Goal: Check status: Check status

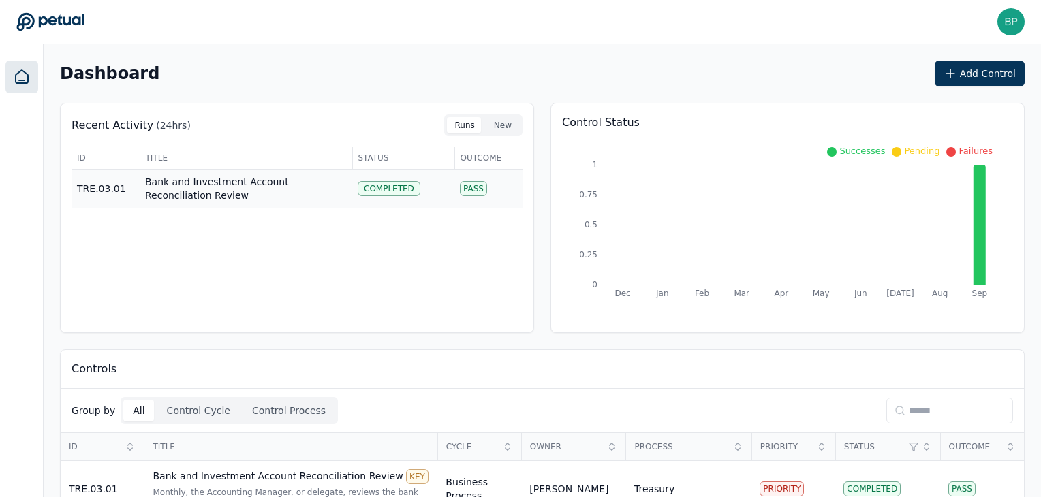
click at [210, 191] on td "Bank and Investment Account Reconciliation Review" at bounding box center [246, 189] width 212 height 39
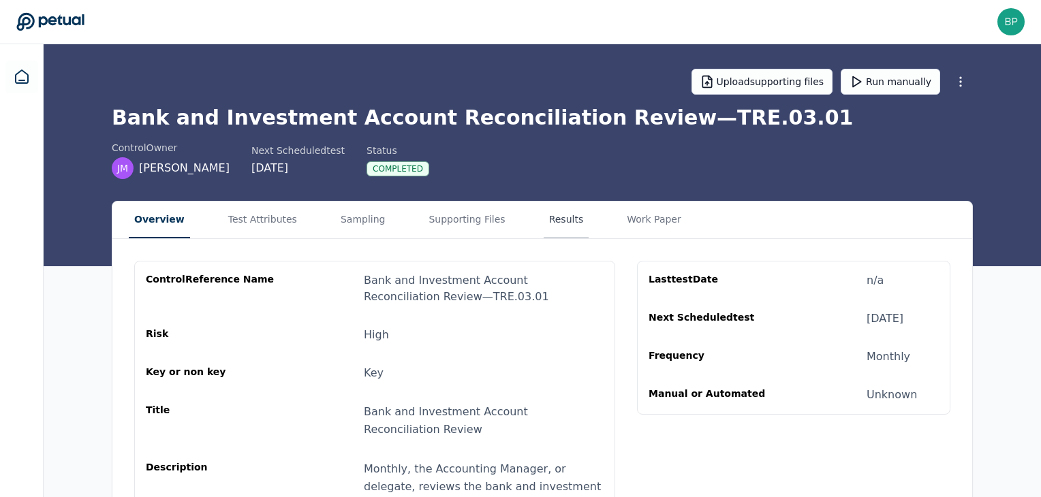
click at [543, 221] on button "Results" at bounding box center [566, 220] width 46 height 37
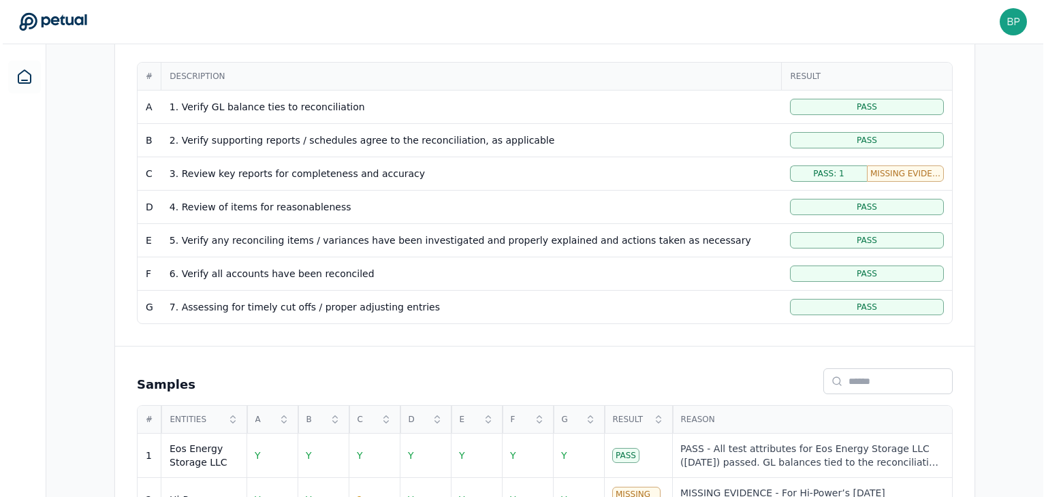
scroll to position [324, 0]
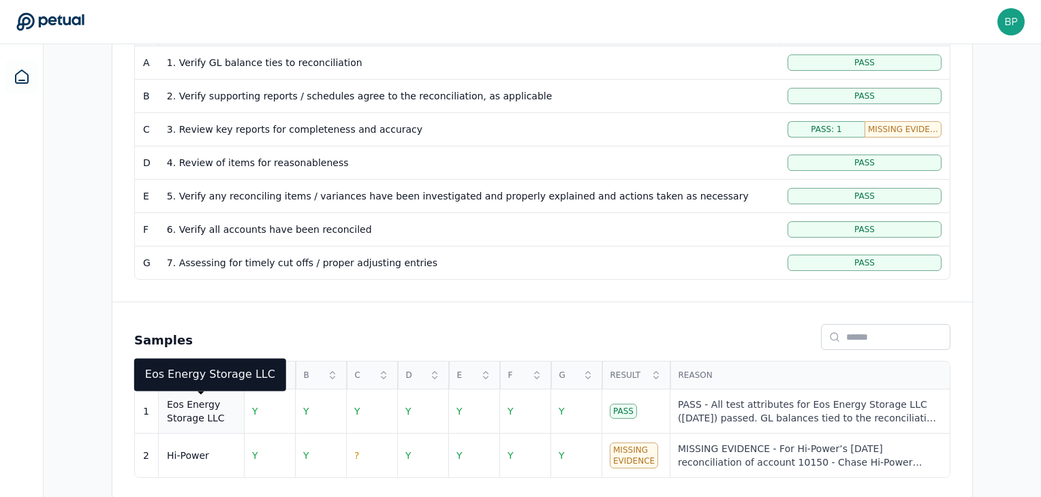
click at [217, 411] on div "Eos Energy Storage LLC" at bounding box center [201, 411] width 69 height 27
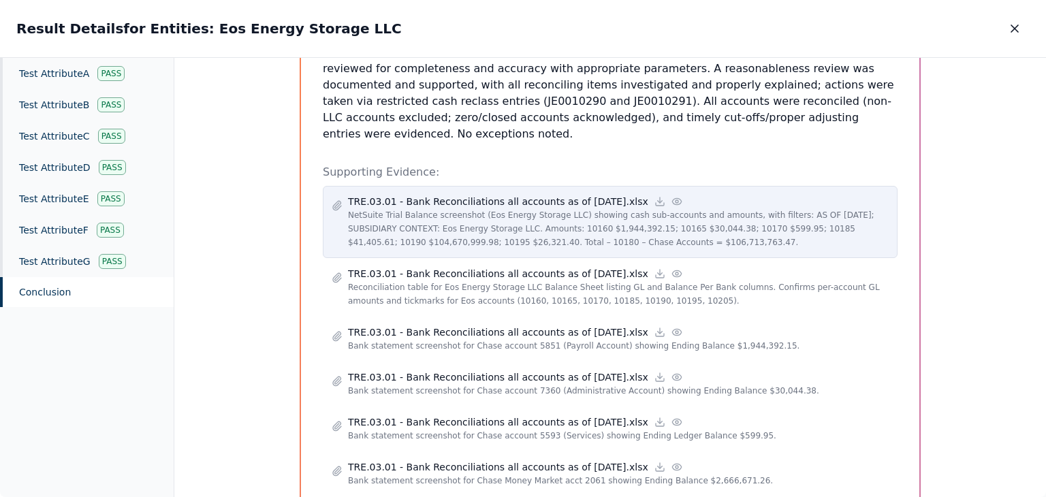
scroll to position [409, 0]
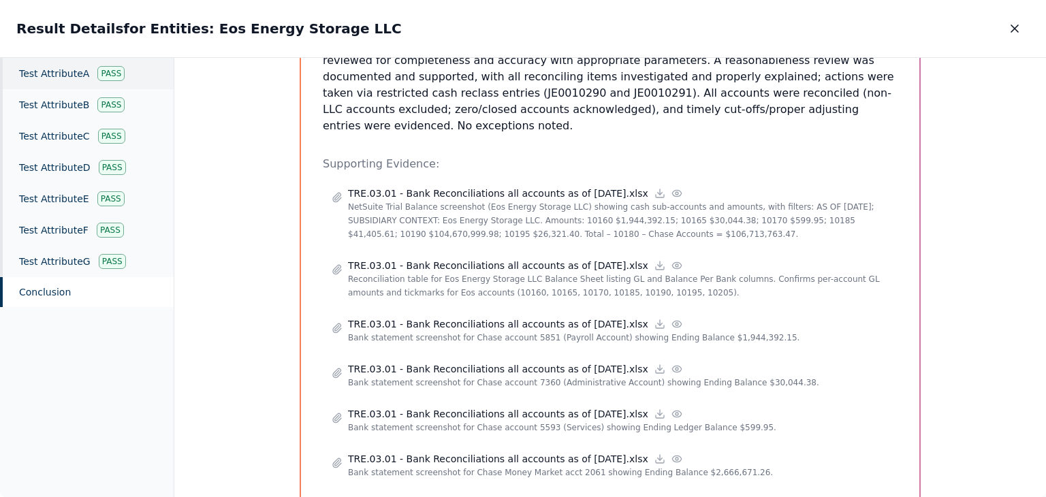
click at [79, 75] on div "Test Attribute A Pass" at bounding box center [87, 73] width 174 height 31
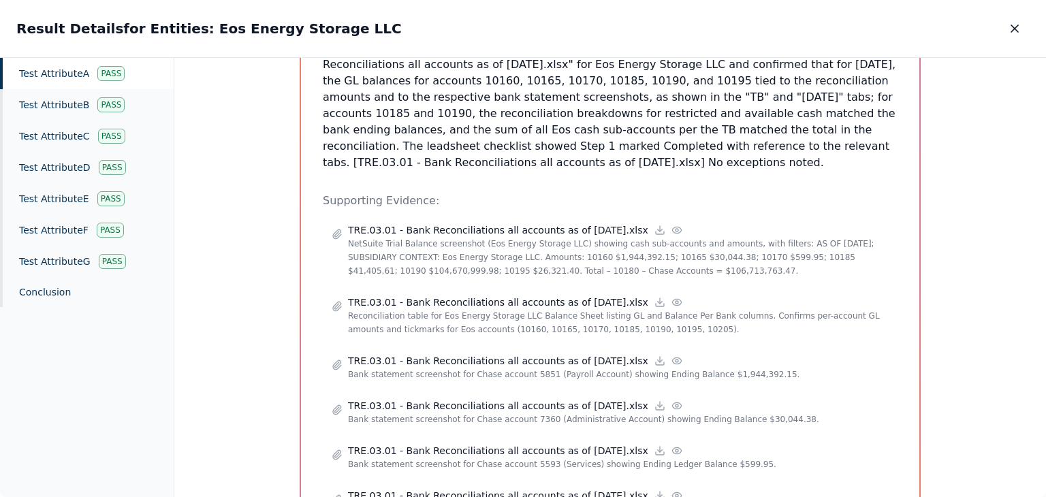
scroll to position [272, 0]
click at [54, 298] on div "Conclusion" at bounding box center [87, 292] width 174 height 30
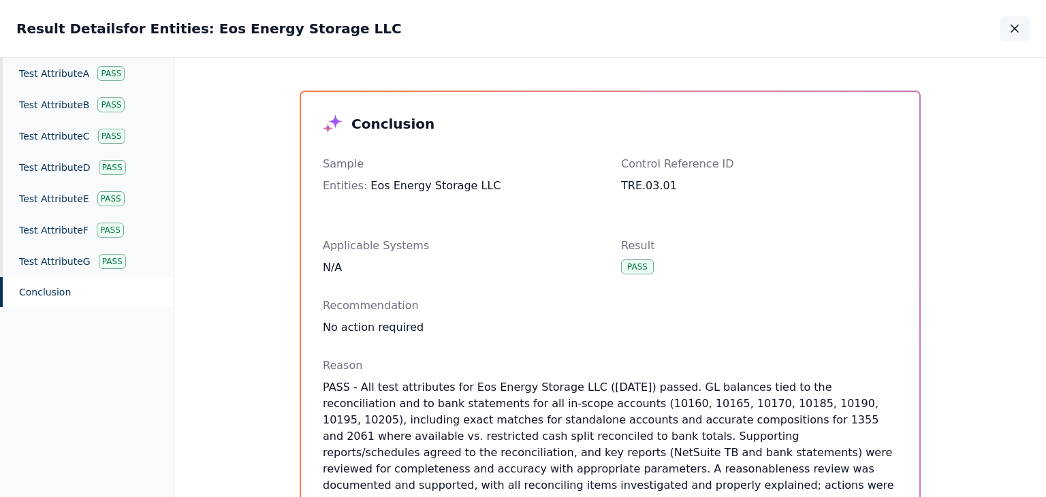
click at [1020, 31] on icon "button" at bounding box center [1015, 29] width 14 height 14
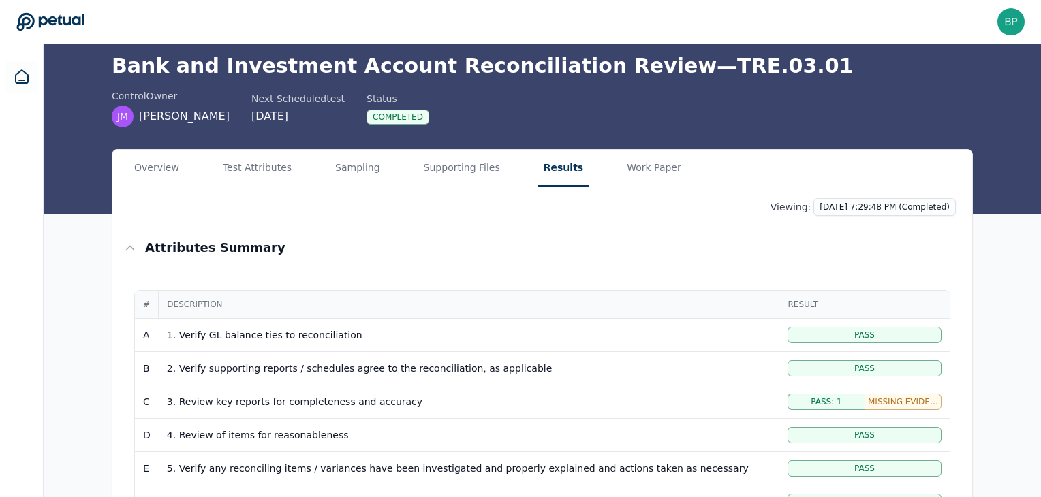
scroll to position [52, 0]
click at [621, 164] on main "Upload supporting files Run manually Bank and Investment Account Reconciliation…" at bounding box center [542, 383] width 997 height 781
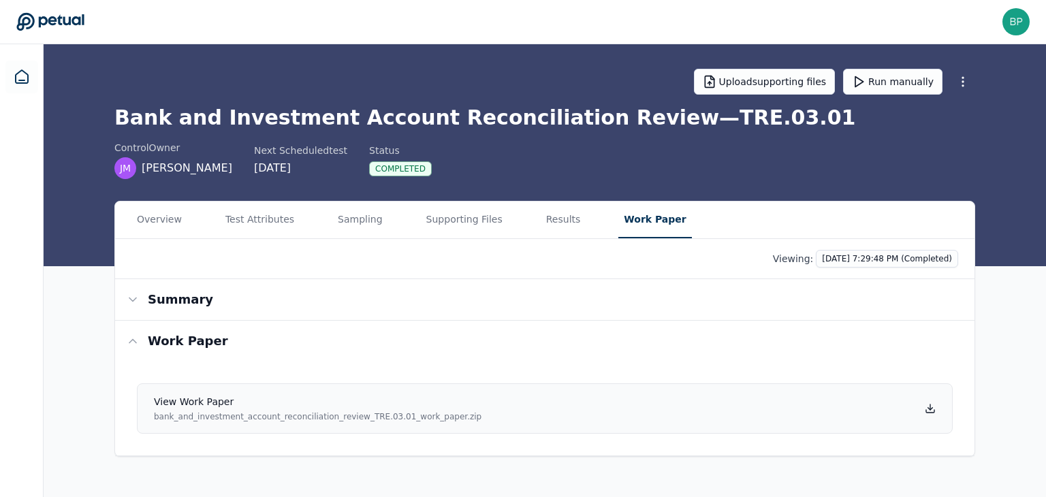
click at [930, 405] on icon at bounding box center [930, 407] width 0 height 5
click at [442, 224] on button "Supporting Files" at bounding box center [464, 220] width 87 height 37
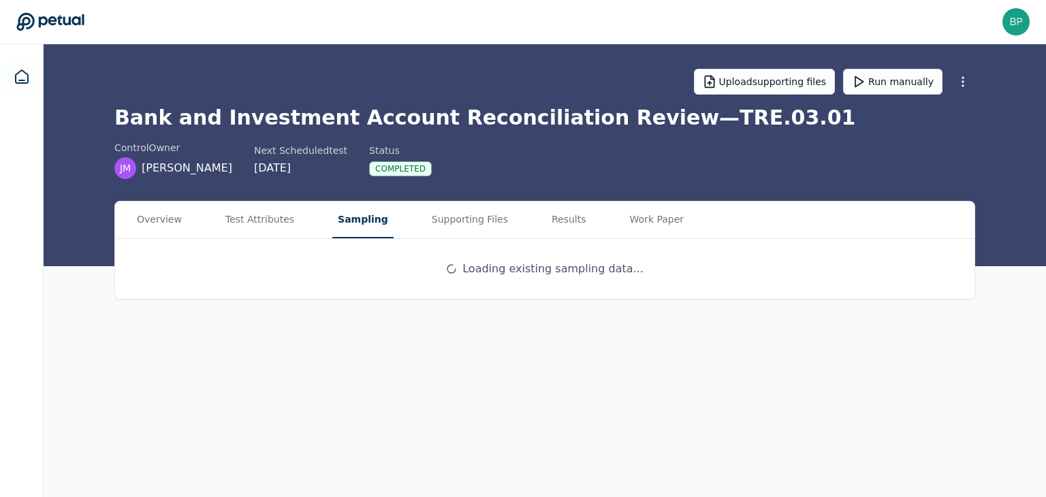
click at [346, 233] on button "Sampling" at bounding box center [362, 220] width 61 height 37
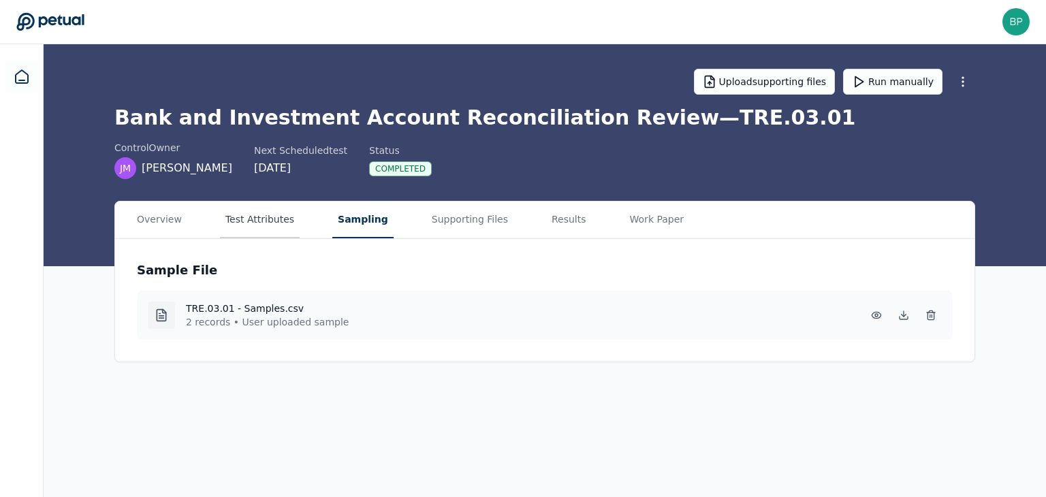
click at [280, 226] on button "Test Attributes" at bounding box center [260, 220] width 80 height 37
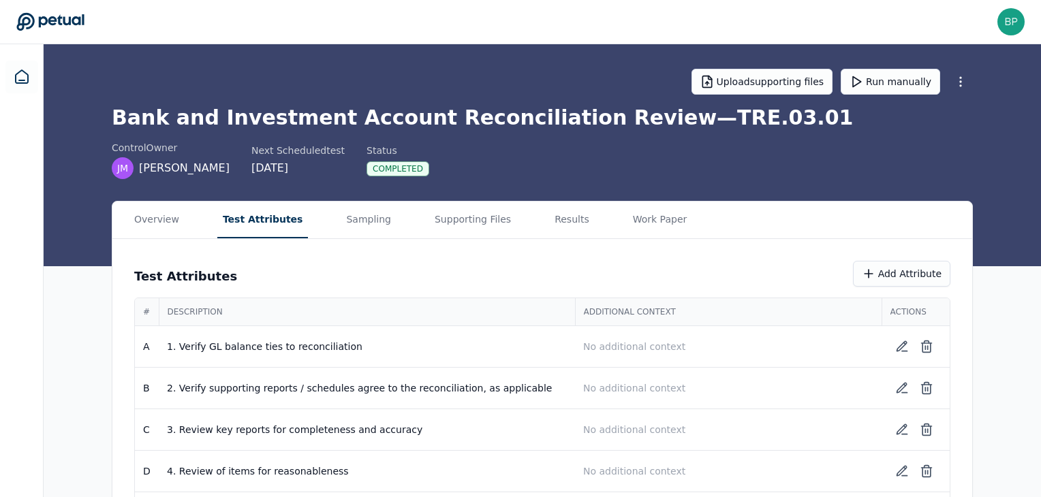
click at [183, 224] on div "Overview Test Attributes Sampling Supporting Files Results Work Paper" at bounding box center [542, 220] width 860 height 37
click at [162, 225] on button "Overview" at bounding box center [157, 220] width 56 height 37
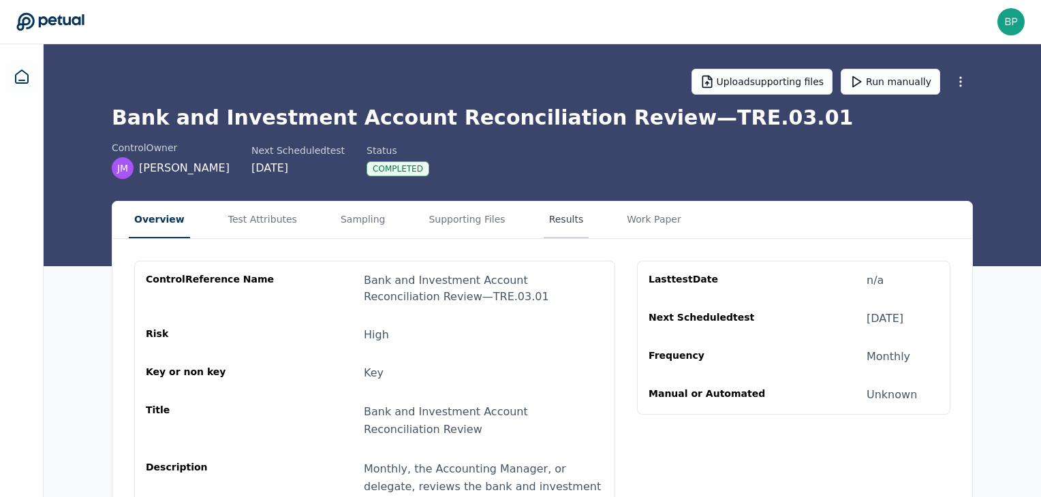
click at [543, 213] on button "Results" at bounding box center [566, 220] width 46 height 37
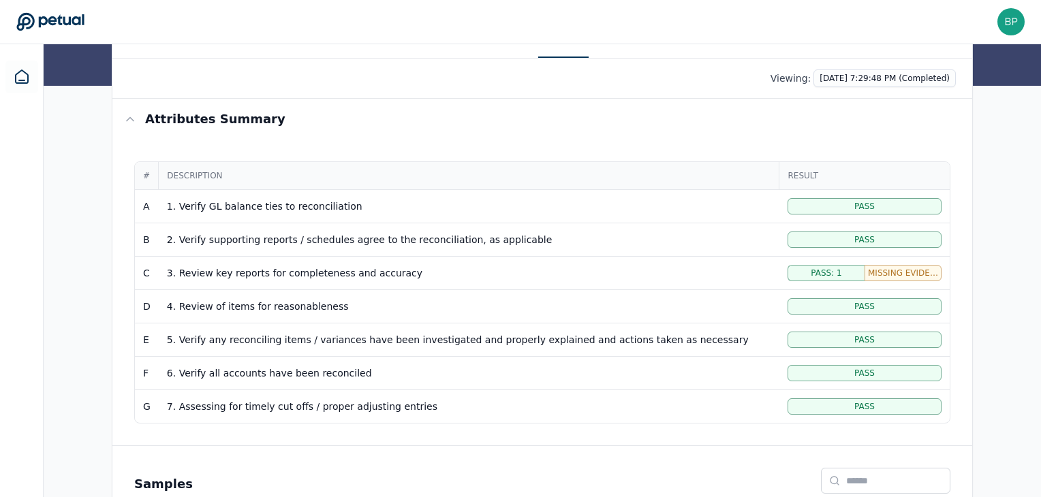
scroll to position [204, 0]
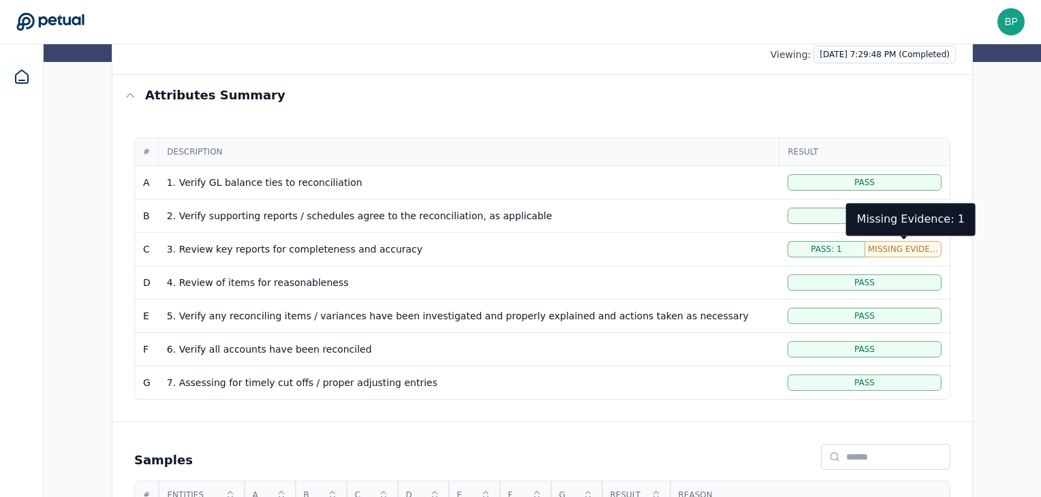
click at [896, 250] on span "Missing Evidence: 1" at bounding box center [903, 249] width 70 height 11
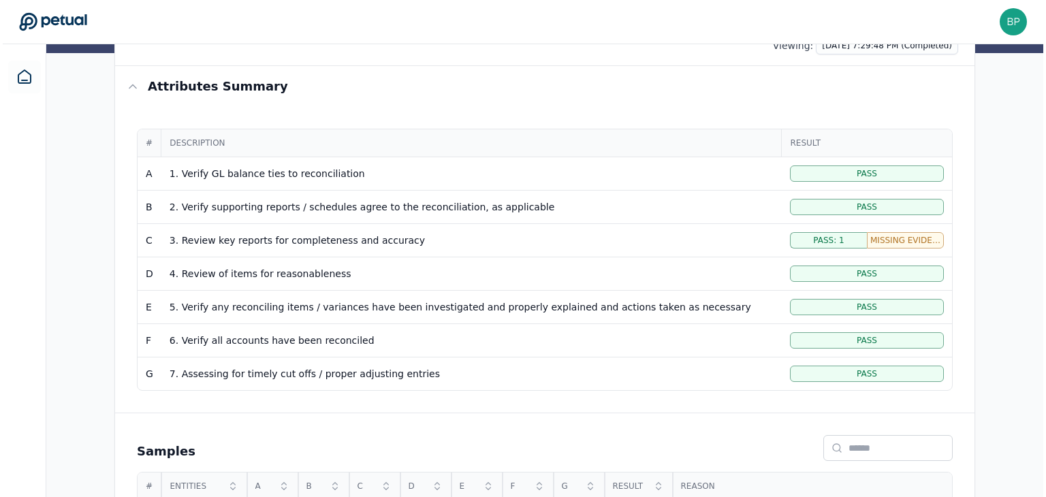
scroll to position [324, 0]
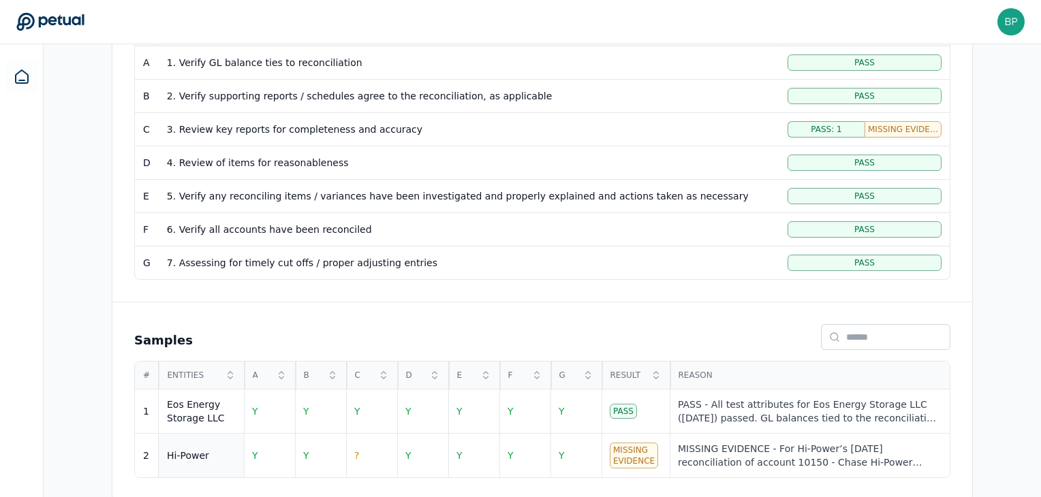
click at [187, 459] on td "Hi-Power" at bounding box center [201, 456] width 85 height 44
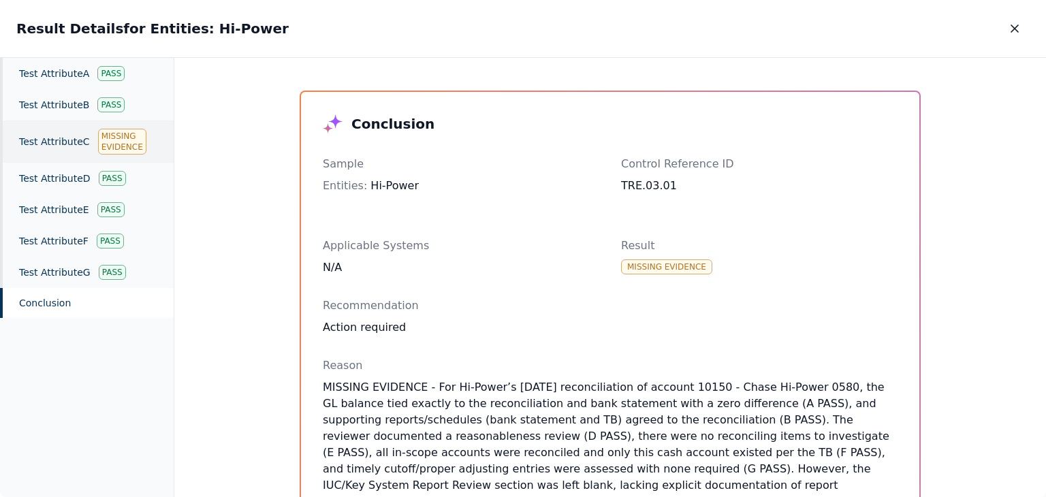
click at [33, 141] on div "Test Attribute C Missing Evidence" at bounding box center [87, 142] width 174 height 42
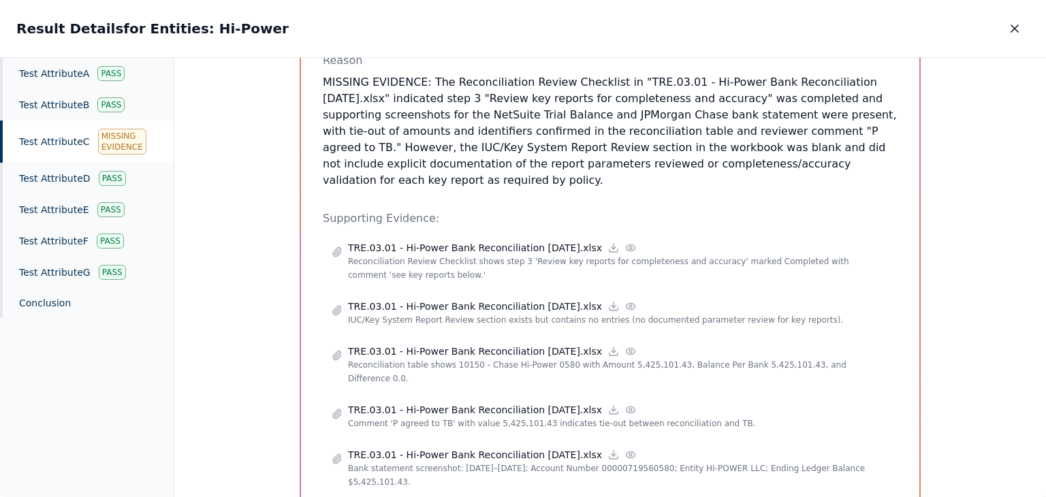
scroll to position [272, 0]
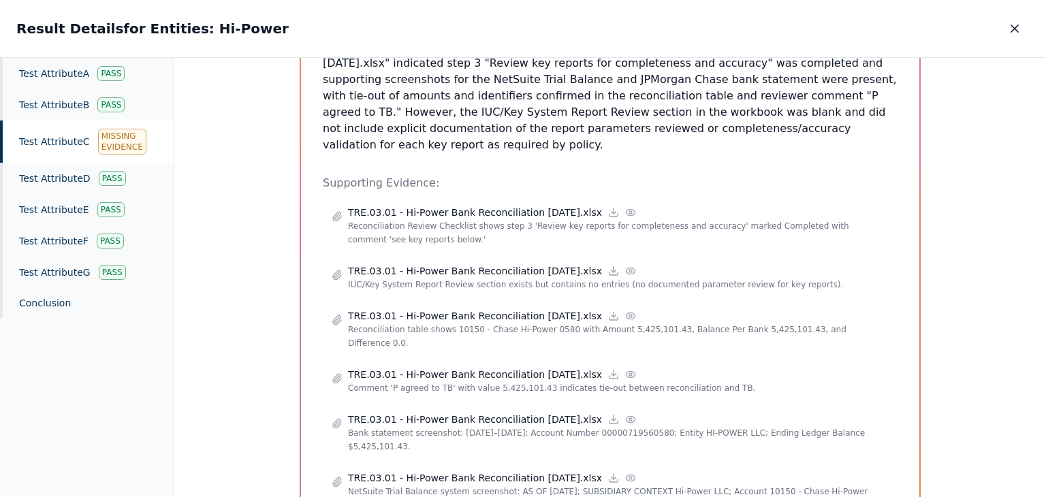
click at [65, 137] on div "Test Attribute C Missing Evidence" at bounding box center [87, 142] width 174 height 42
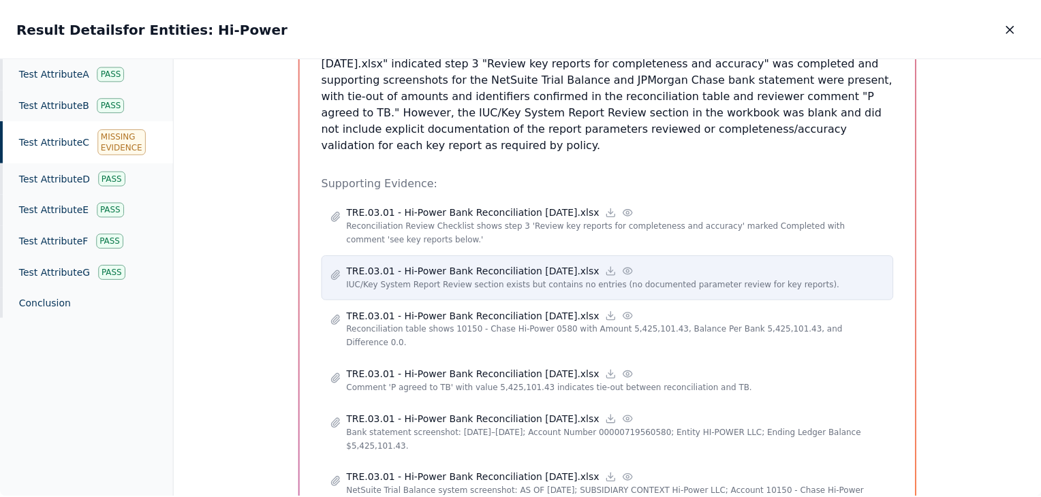
scroll to position [312, 0]
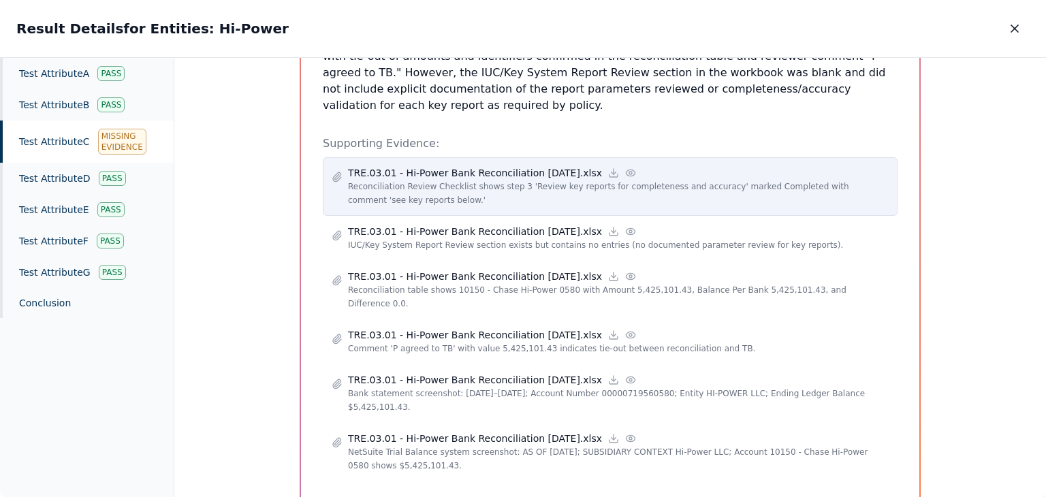
click at [625, 168] on icon at bounding box center [630, 173] width 11 height 11
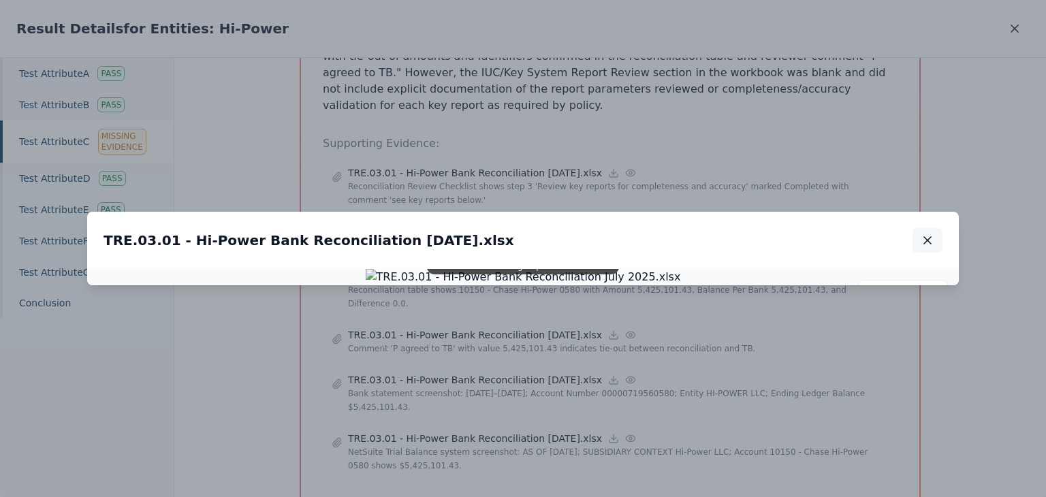
click at [937, 228] on button "button" at bounding box center [928, 240] width 30 height 25
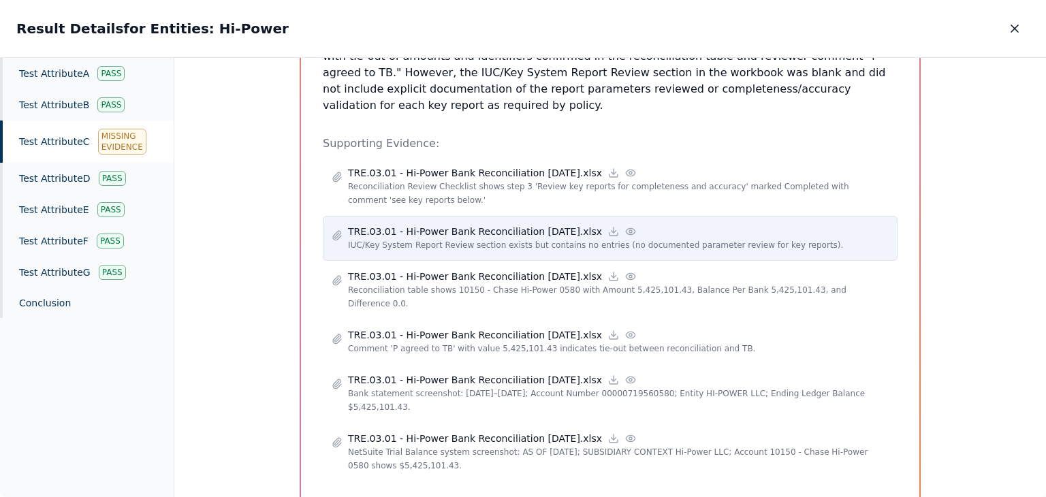
click at [607, 238] on p "IUC/Key System Report Review section exists but contains no entries (no documen…" at bounding box center [618, 245] width 541 height 14
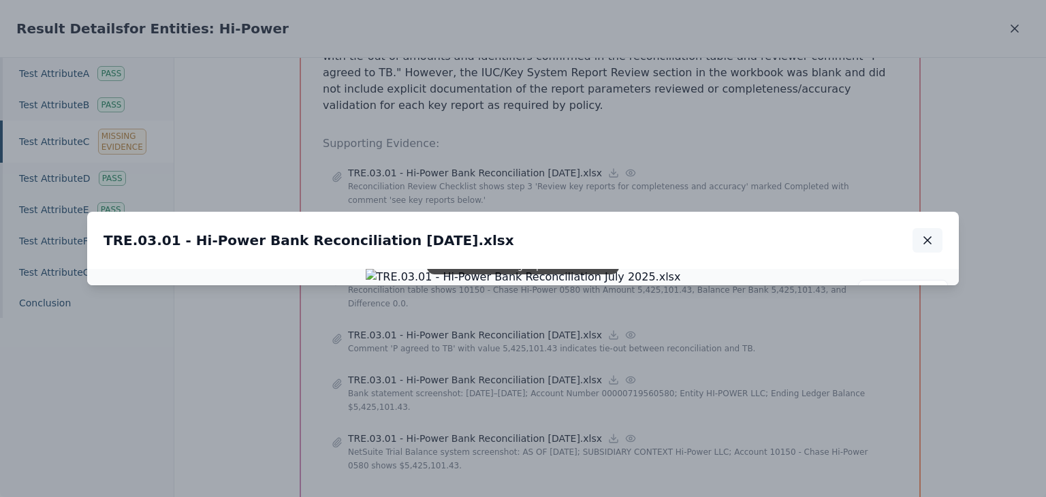
click at [924, 237] on icon "button" at bounding box center [927, 240] width 7 height 7
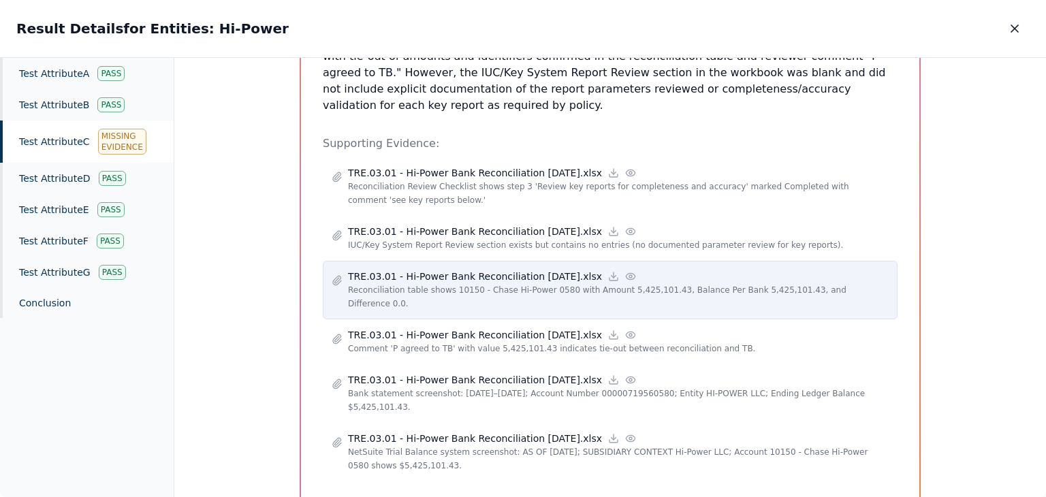
click at [625, 271] on icon at bounding box center [630, 276] width 11 height 11
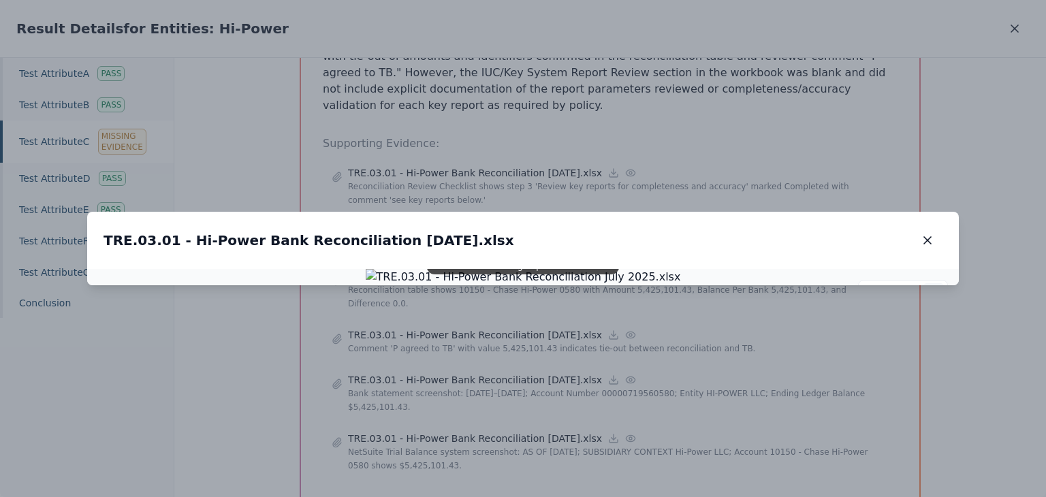
click at [930, 289] on icon at bounding box center [933, 294] width 11 height 11
drag, startPoint x: 599, startPoint y: 153, endPoint x: 652, endPoint y: 324, distance: 178.6
click at [652, 437] on img at bounding box center [577, 447] width 410 height 21
click at [930, 237] on icon "button" at bounding box center [927, 240] width 7 height 7
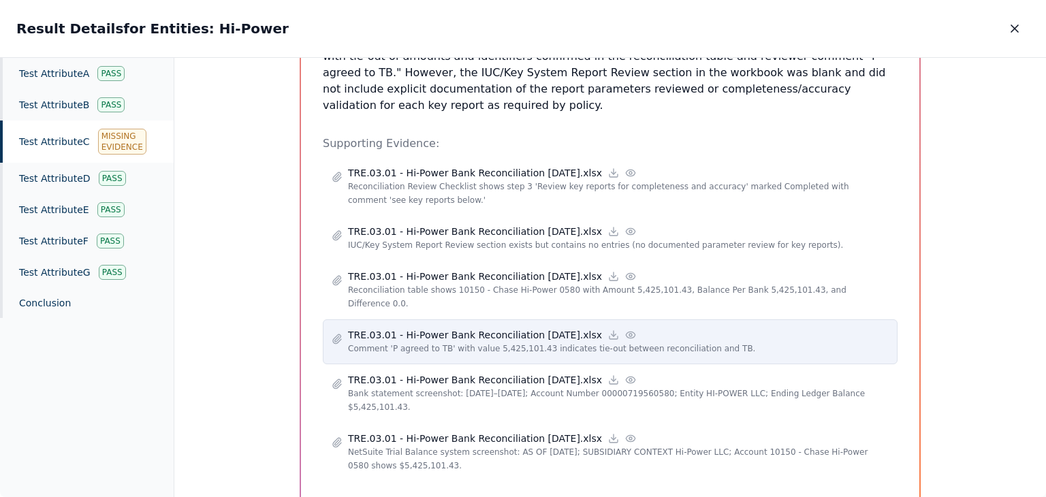
click at [625, 330] on icon at bounding box center [630, 335] width 11 height 11
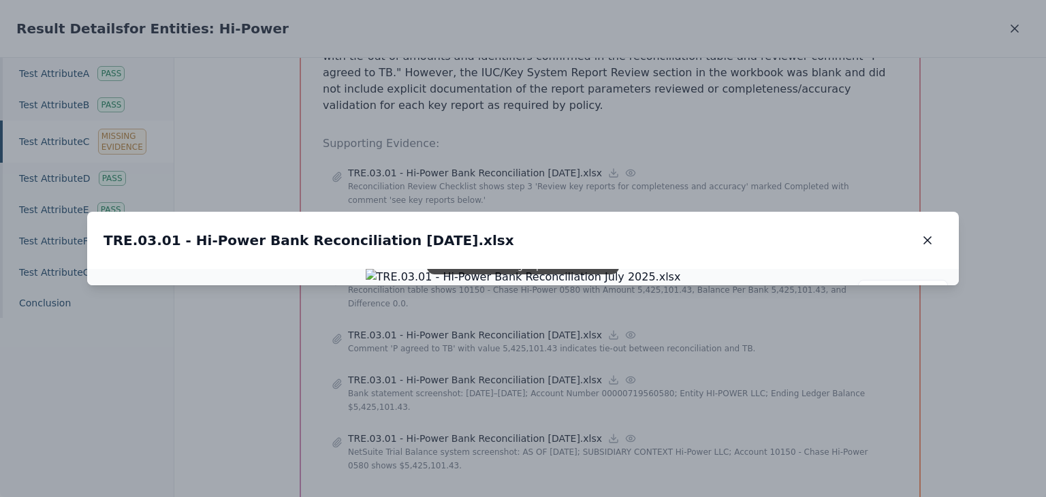
drag, startPoint x: 689, startPoint y: 129, endPoint x: 689, endPoint y: 168, distance: 39.5
click at [681, 269] on img at bounding box center [523, 277] width 315 height 16
drag, startPoint x: 679, startPoint y: 109, endPoint x: 680, endPoint y: 130, distance: 21.1
click at [680, 269] on img at bounding box center [523, 277] width 315 height 16
click at [933, 234] on icon "button" at bounding box center [928, 241] width 14 height 14
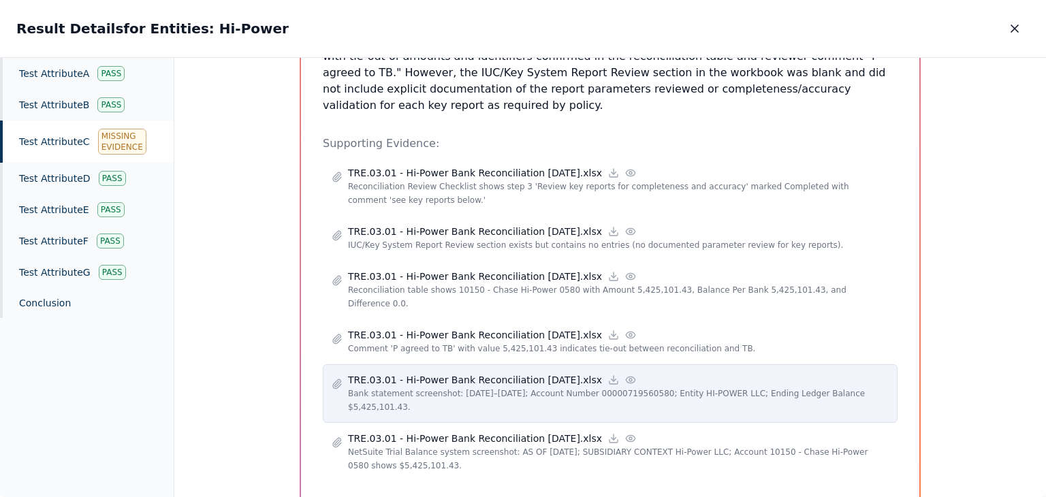
click at [625, 375] on icon at bounding box center [630, 380] width 11 height 11
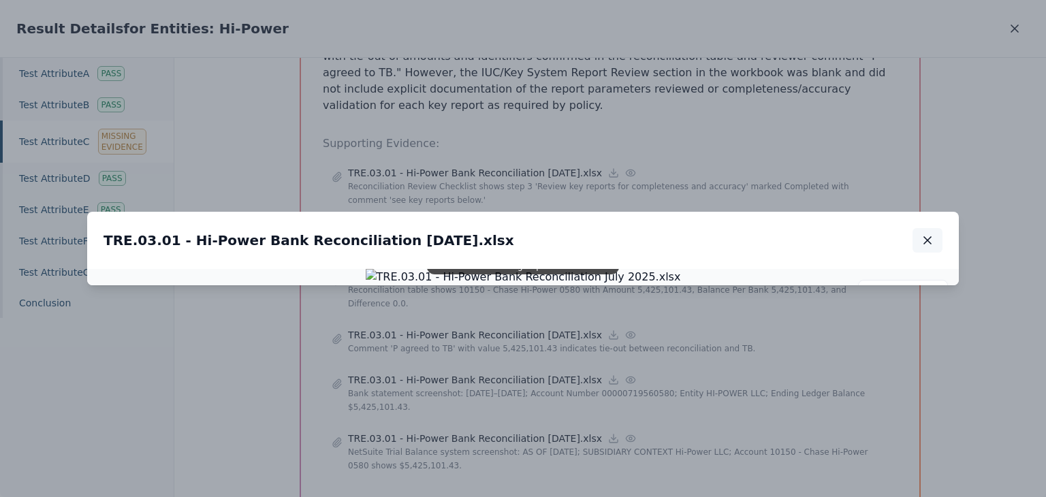
click at [928, 234] on icon "button" at bounding box center [928, 241] width 14 height 14
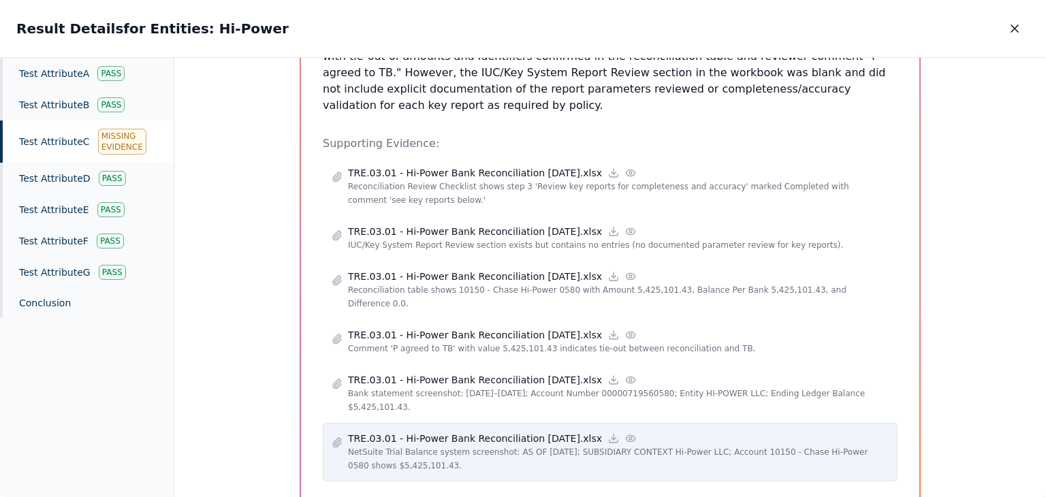
click at [625, 433] on icon at bounding box center [630, 438] width 11 height 11
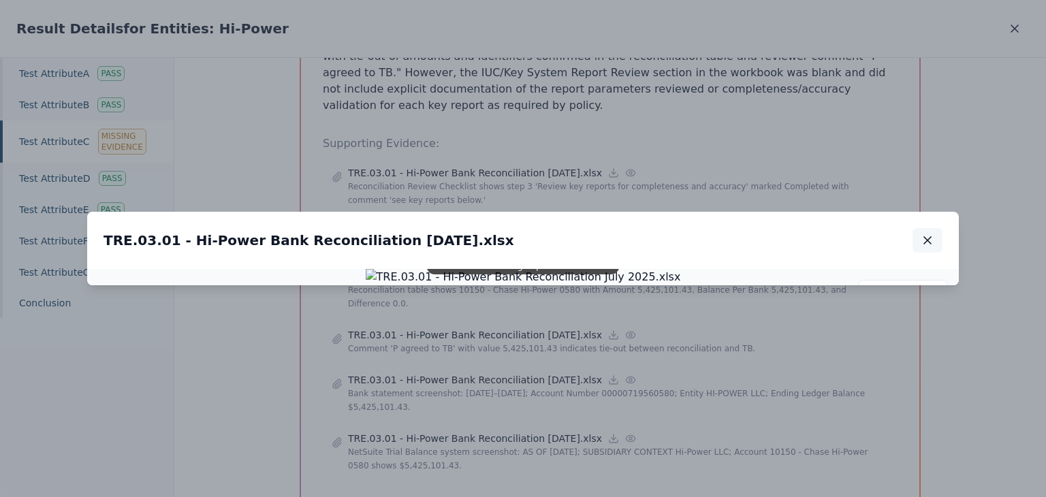
click at [925, 234] on icon "button" at bounding box center [928, 241] width 14 height 14
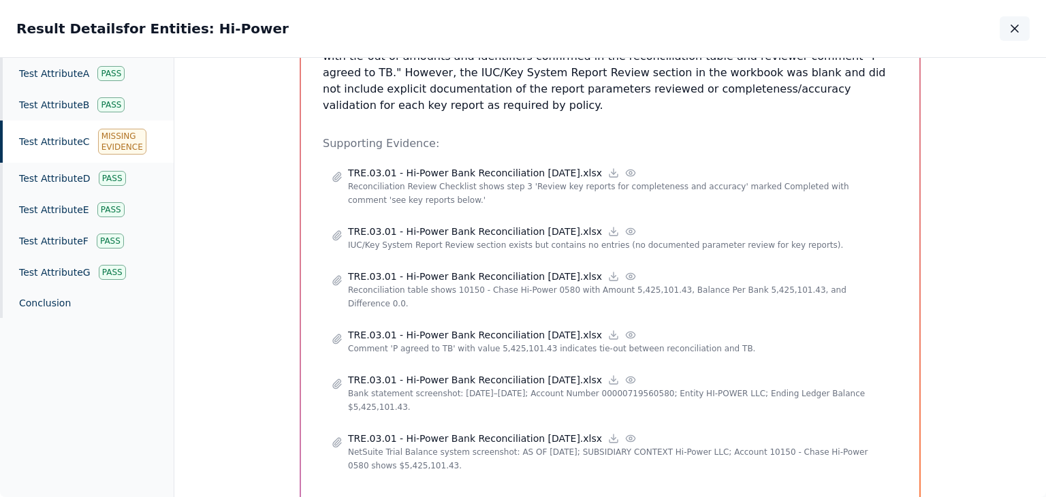
click at [1011, 25] on icon "button" at bounding box center [1015, 29] width 14 height 14
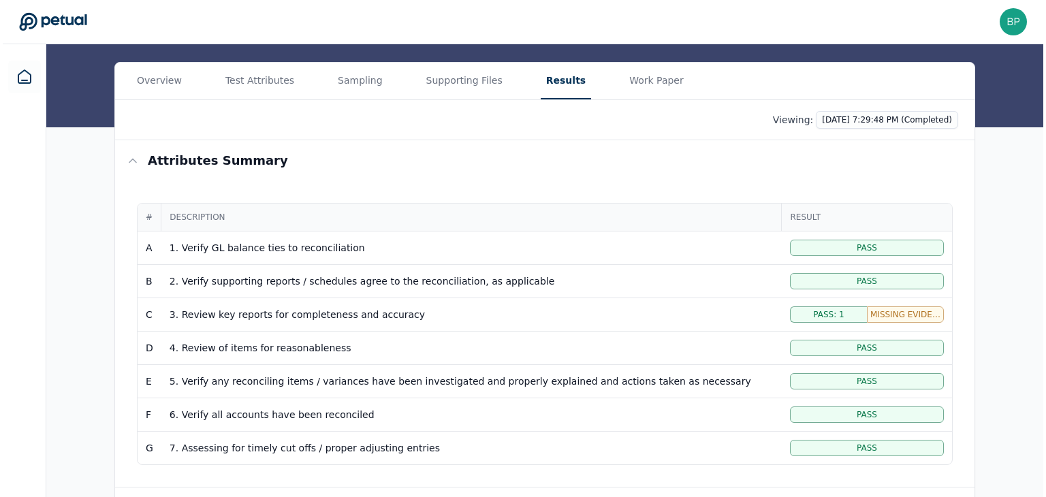
scroll to position [324, 0]
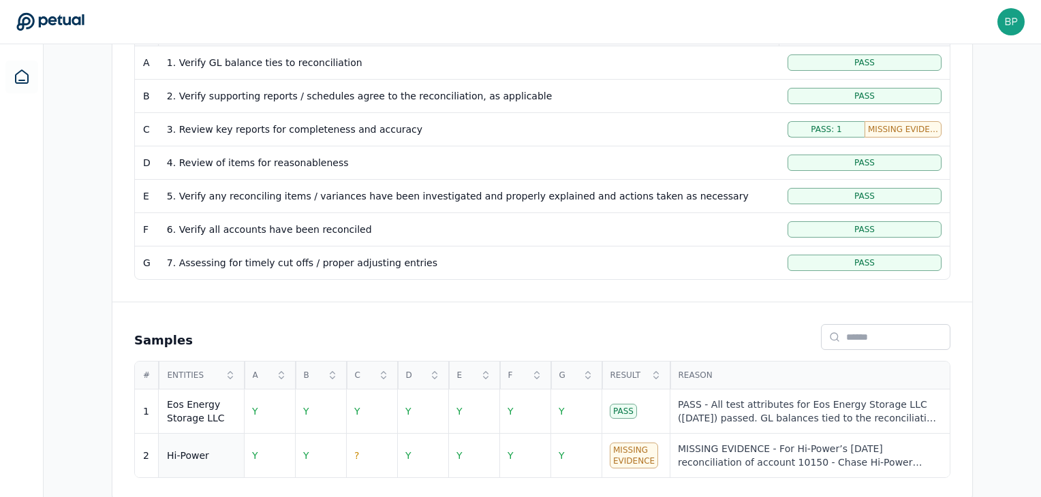
click at [206, 449] on div "Hi-Power" at bounding box center [201, 456] width 69 height 14
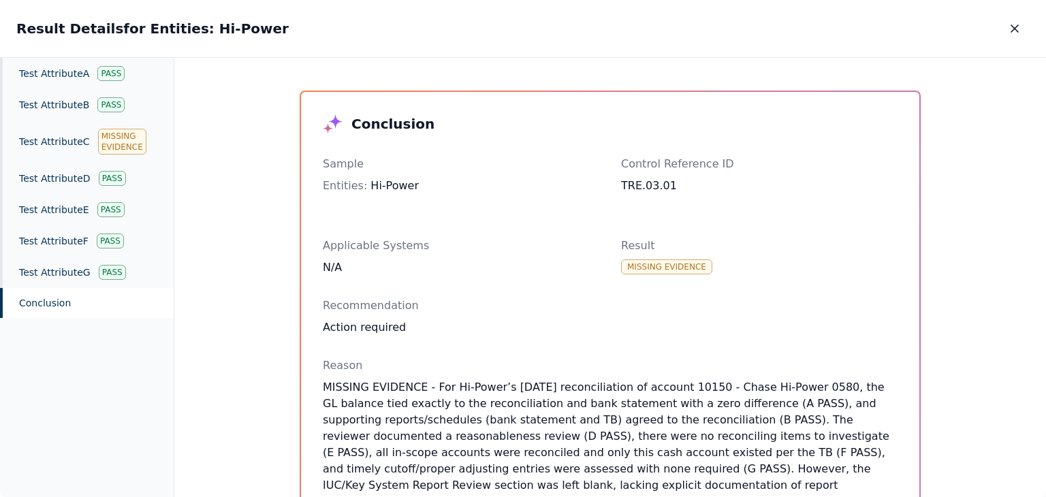
click at [67, 309] on div "Conclusion" at bounding box center [87, 303] width 174 height 30
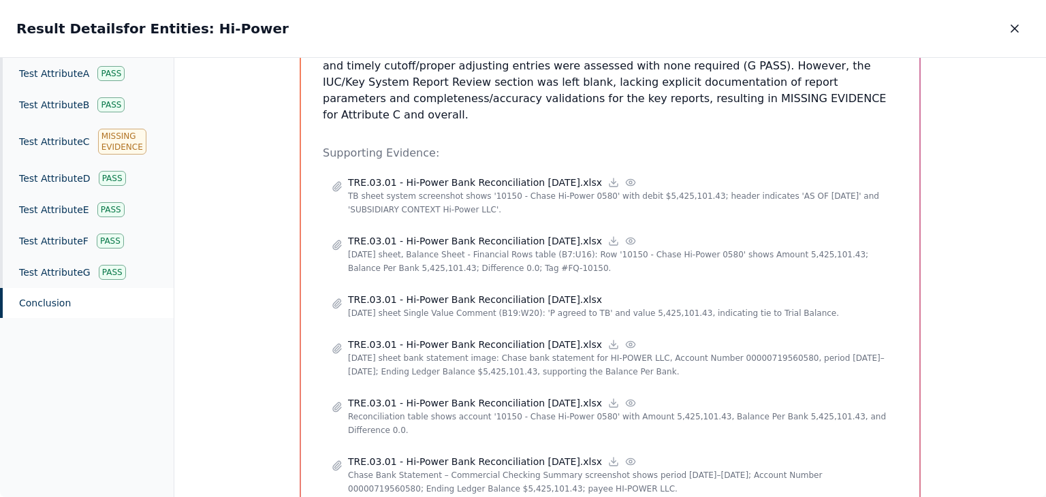
scroll to position [409, 0]
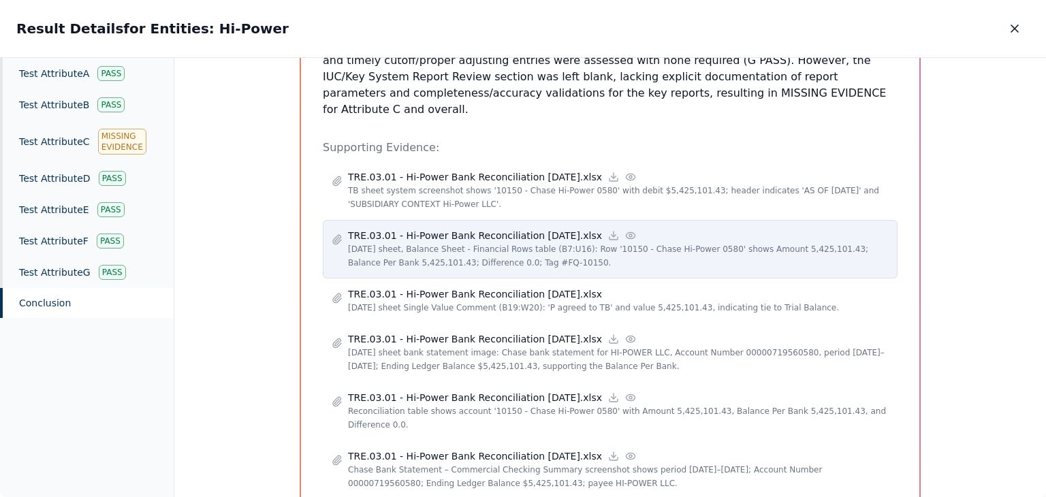
click at [626, 232] on icon at bounding box center [630, 235] width 9 height 6
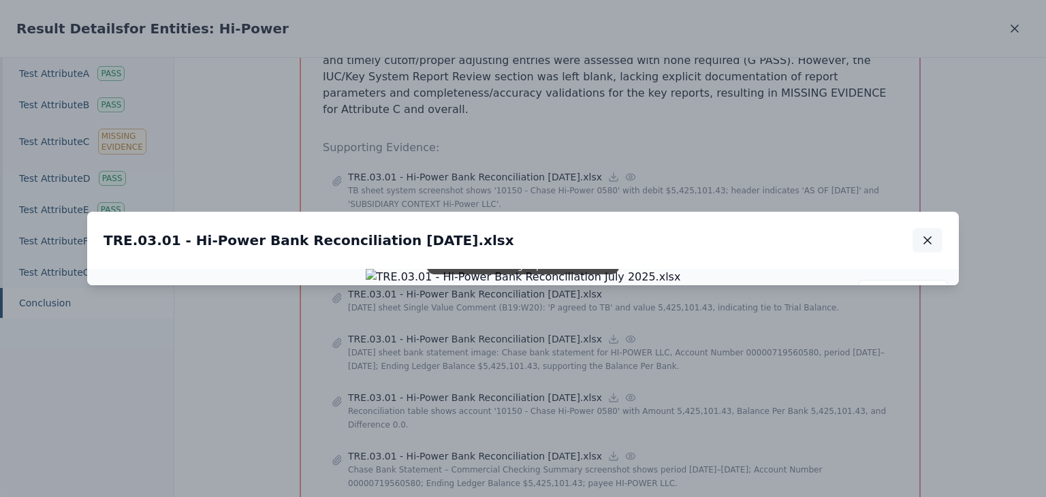
click at [930, 237] on icon "button" at bounding box center [927, 240] width 7 height 7
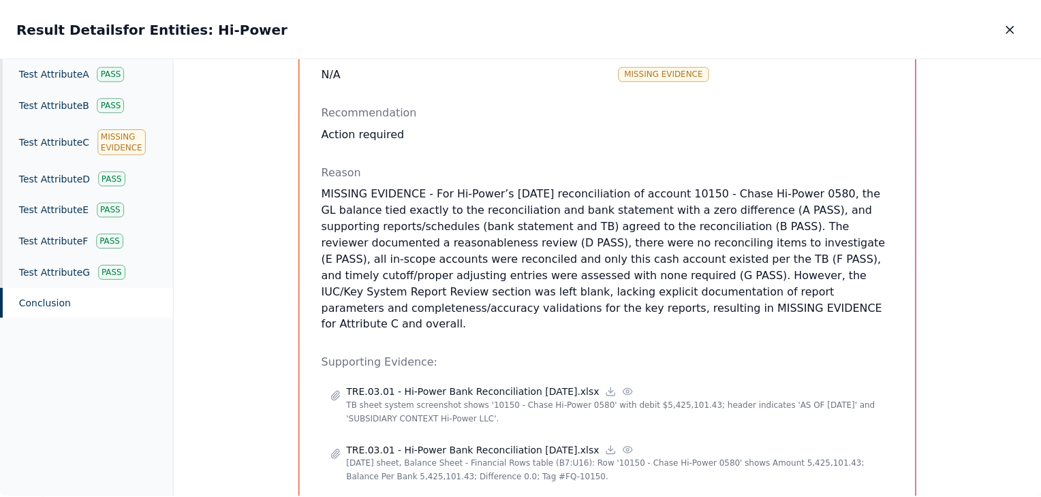
scroll to position [204, 0]
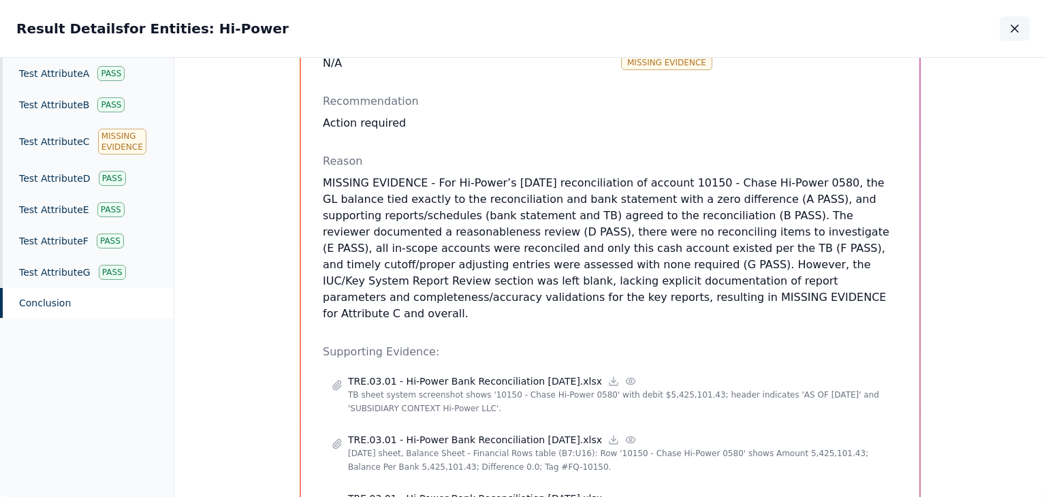
click at [1012, 27] on icon "button" at bounding box center [1014, 28] width 7 height 7
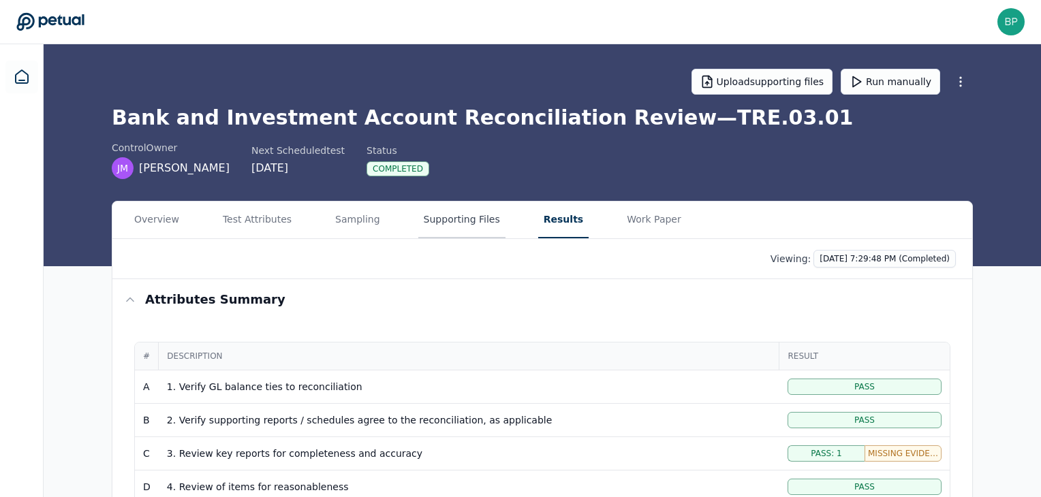
click at [424, 229] on button "Supporting Files" at bounding box center [461, 220] width 87 height 37
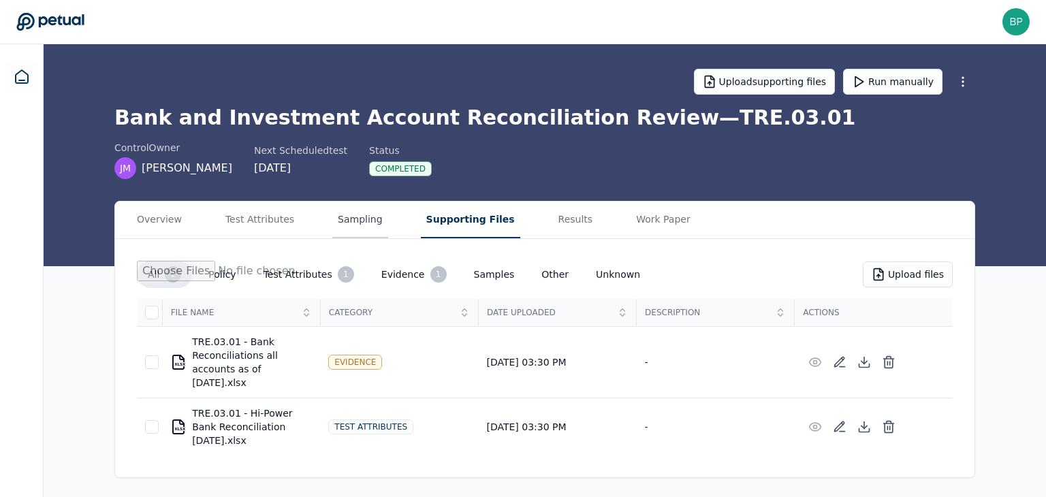
click at [338, 223] on button "Sampling" at bounding box center [360, 220] width 56 height 37
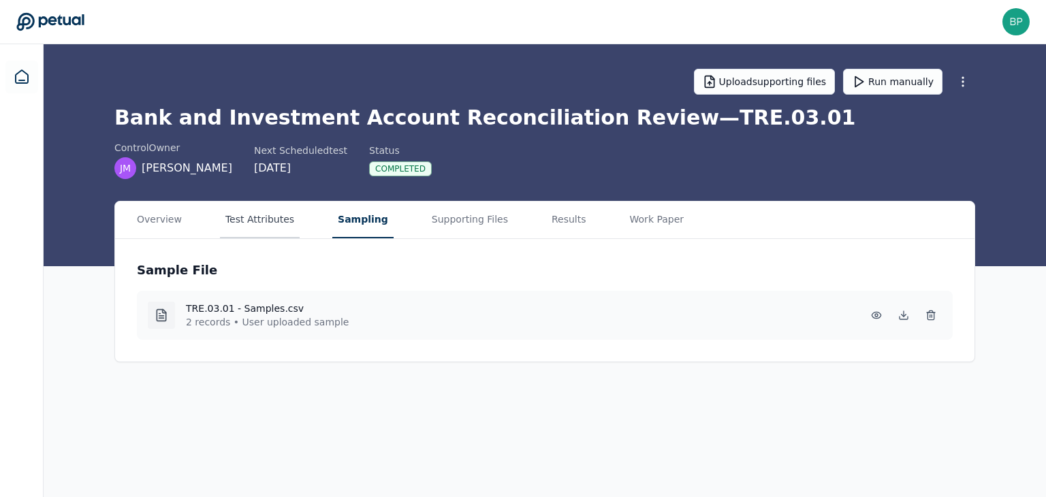
click at [268, 225] on button "Test Attributes" at bounding box center [260, 220] width 80 height 37
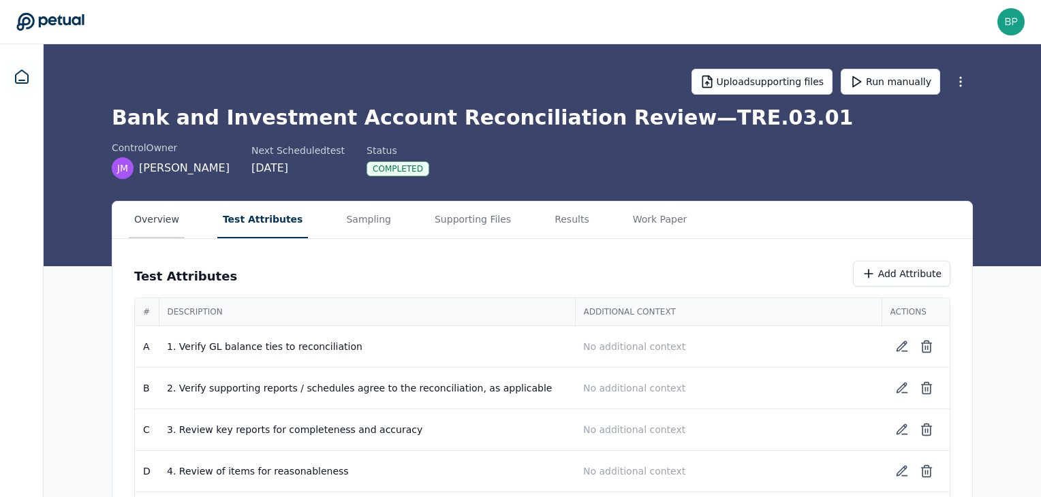
click at [179, 229] on button "Overview" at bounding box center [157, 220] width 56 height 37
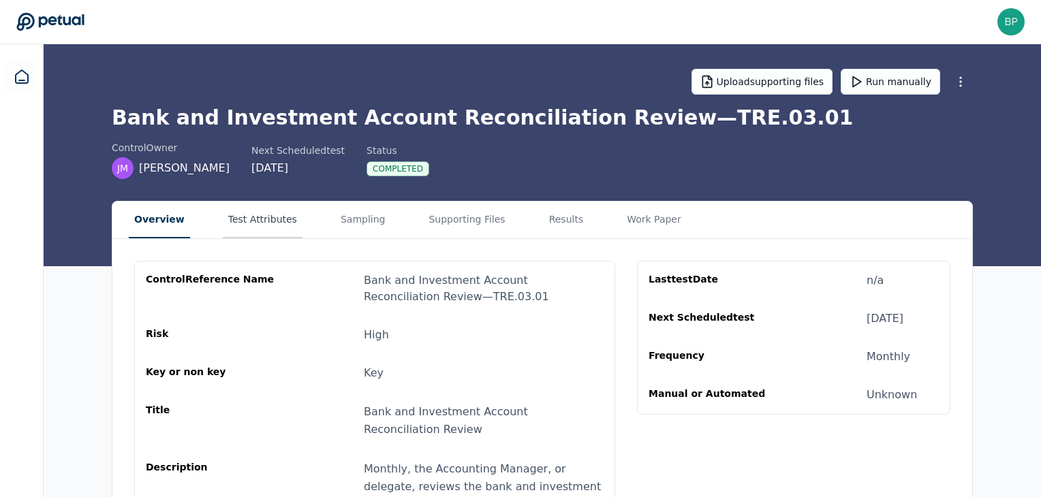
click at [223, 220] on button "Test Attributes" at bounding box center [263, 220] width 80 height 37
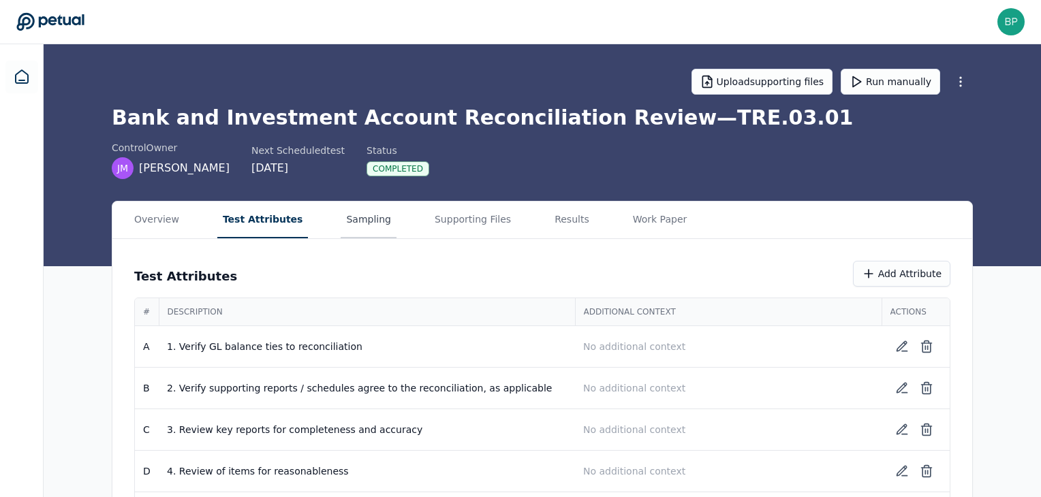
click at [341, 219] on button "Sampling" at bounding box center [369, 220] width 56 height 37
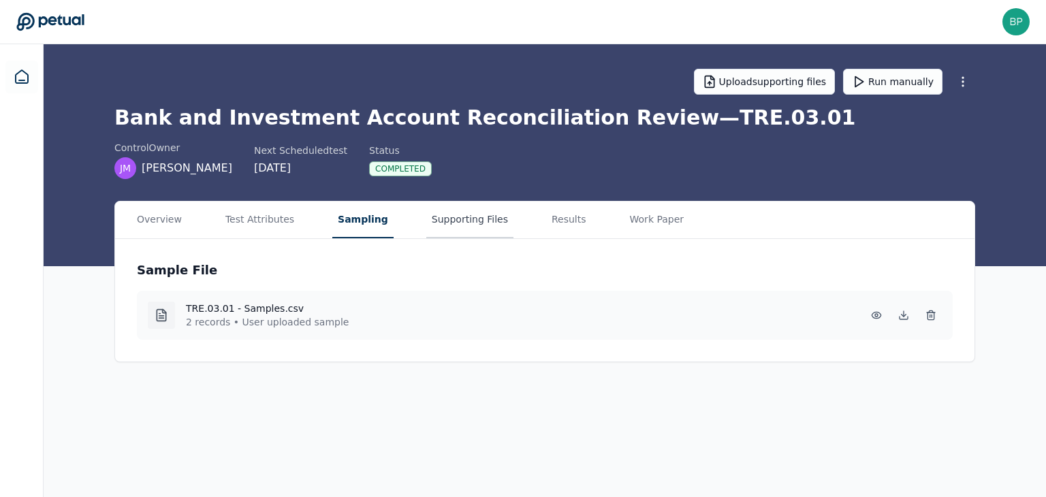
click at [436, 219] on button "Supporting Files" at bounding box center [469, 220] width 87 height 37
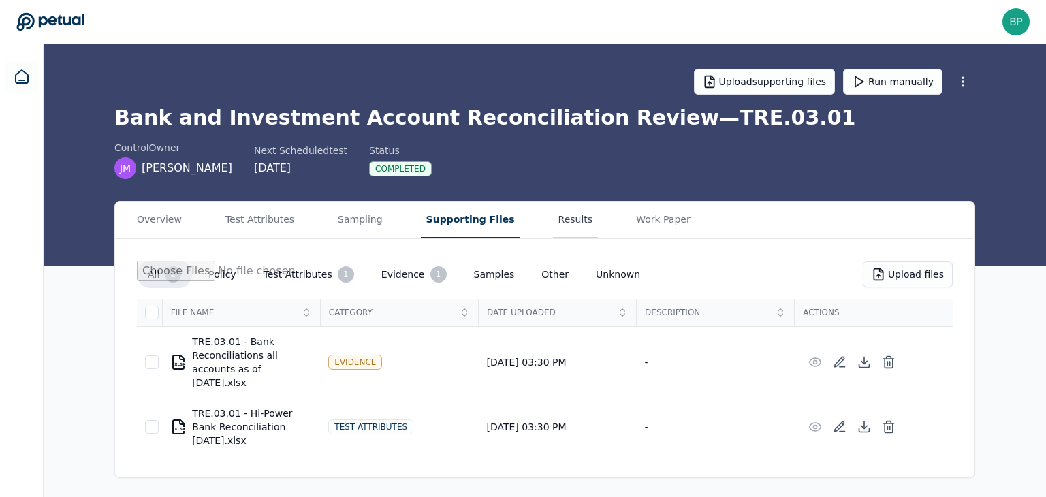
click at [558, 216] on button "Results" at bounding box center [576, 220] width 46 height 37
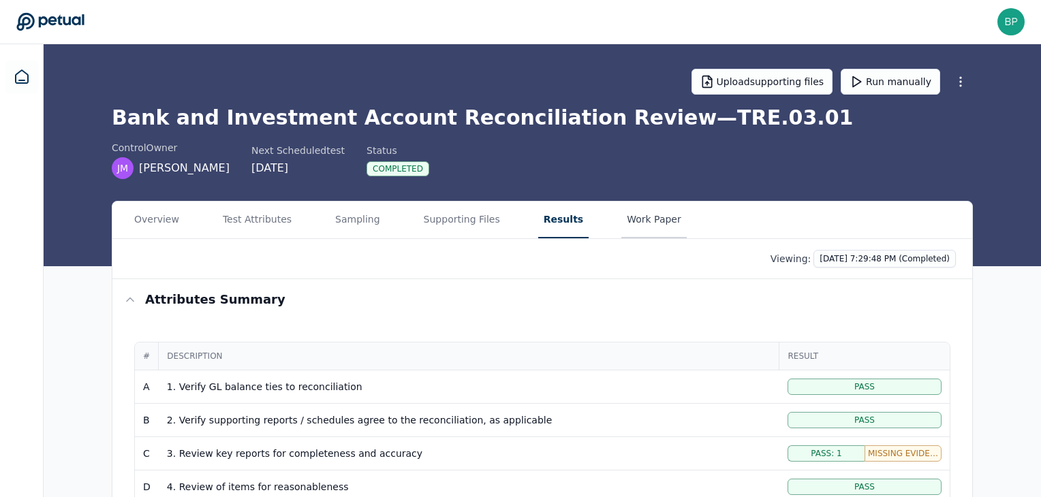
click at [621, 219] on button "Work Paper" at bounding box center [653, 220] width 65 height 37
